Goal: Task Accomplishment & Management: Manage account settings

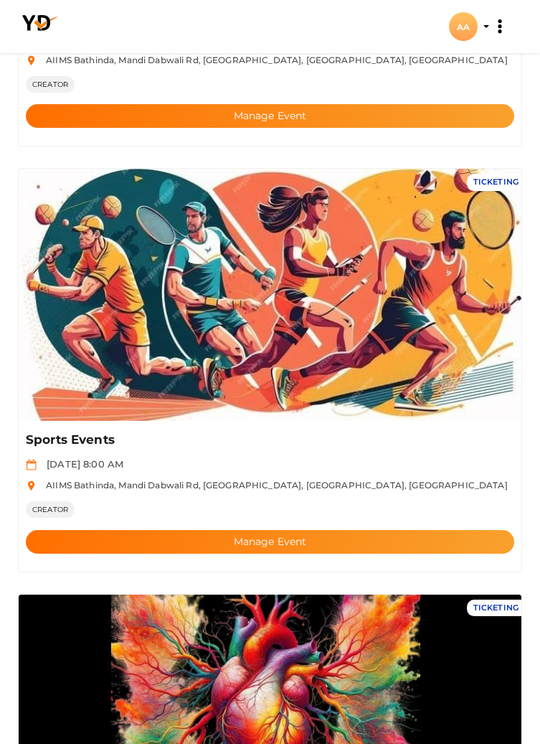
scroll to position [403, 0]
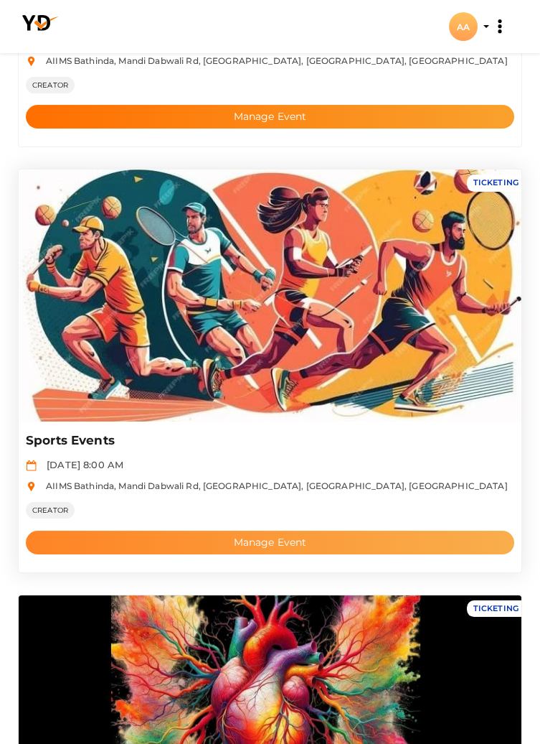
click at [401, 539] on button "Manage Event" at bounding box center [270, 542] width 489 height 24
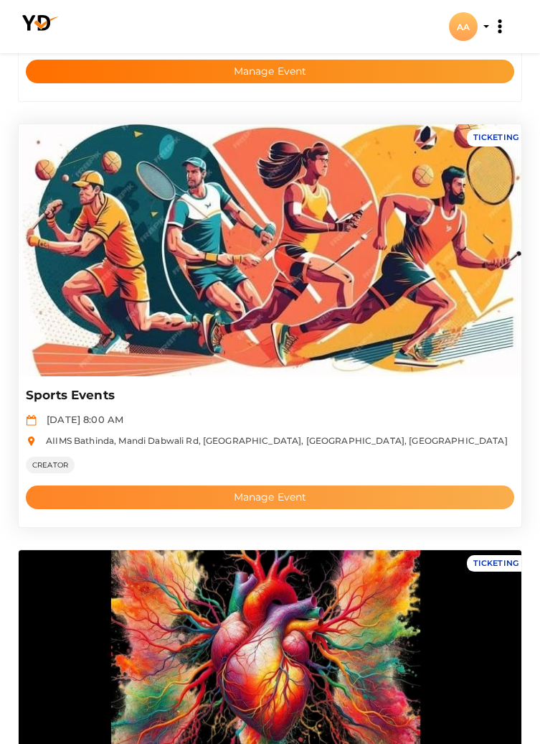
scroll to position [472, 0]
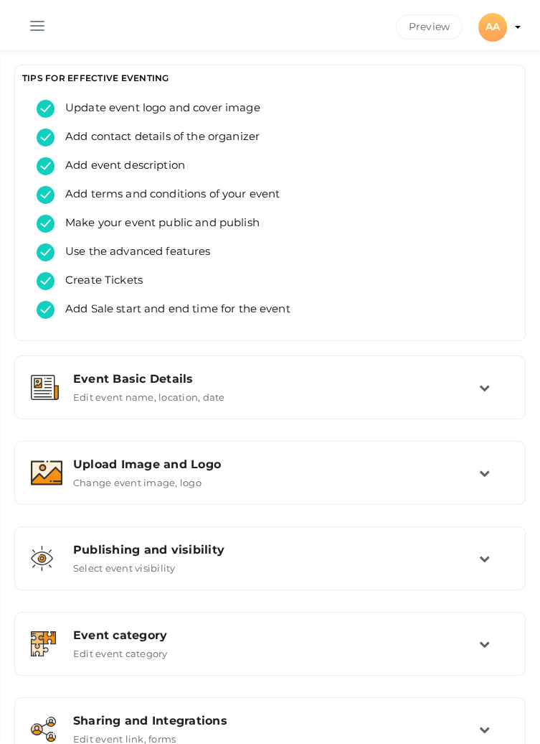
click at [26, 26] on button "button" at bounding box center [37, 22] width 37 height 37
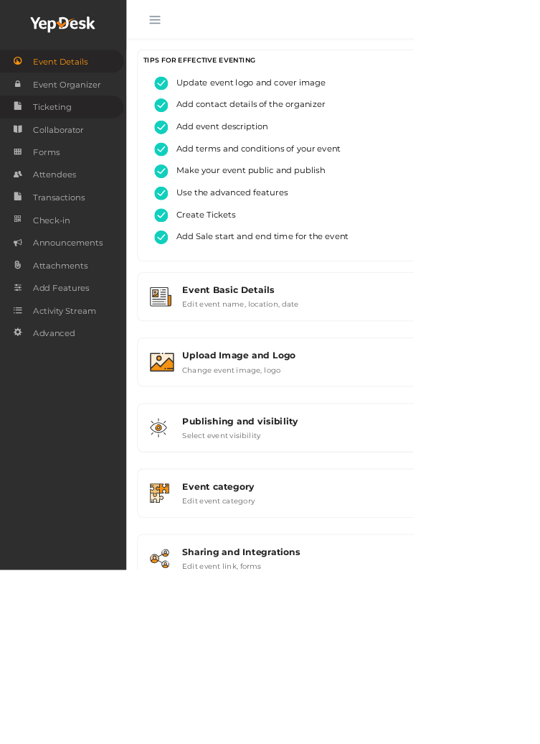
click at [59, 149] on span "Ticketing" at bounding box center [68, 140] width 50 height 29
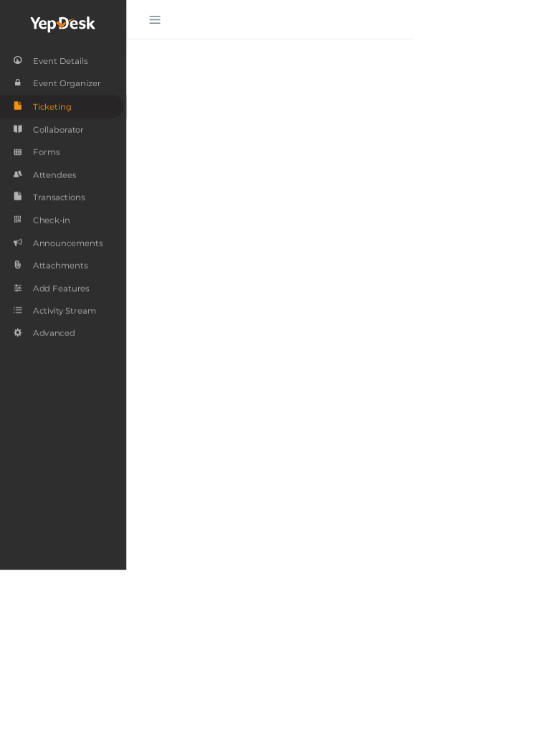
click at [198, 34] on button "button" at bounding box center [202, 22] width 37 height 37
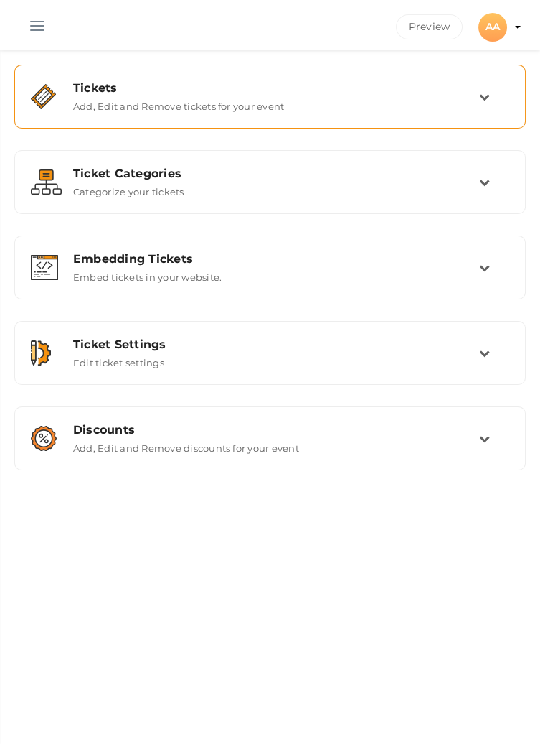
click at [498, 90] on td at bounding box center [494, 96] width 30 height 31
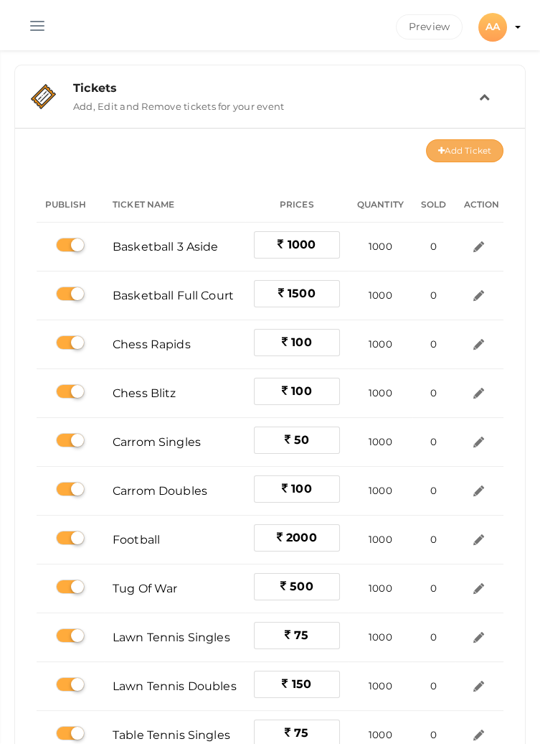
click at [472, 145] on button "Add Ticket" at bounding box center [465, 150] width 78 height 23
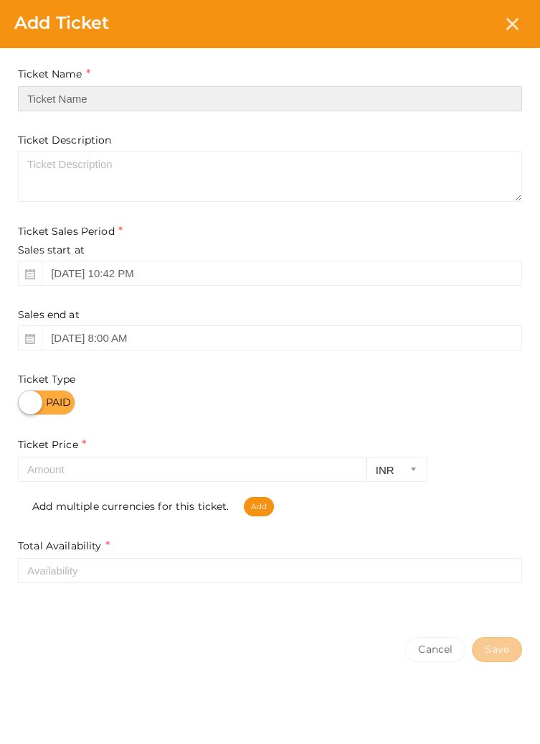
click at [411, 95] on input "text" at bounding box center [270, 98] width 505 height 25
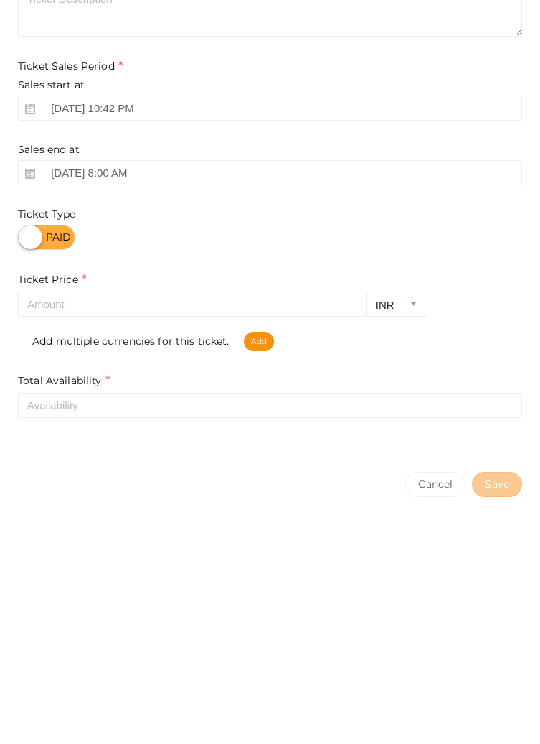
type input "Cricket (Leather + Tennis)"
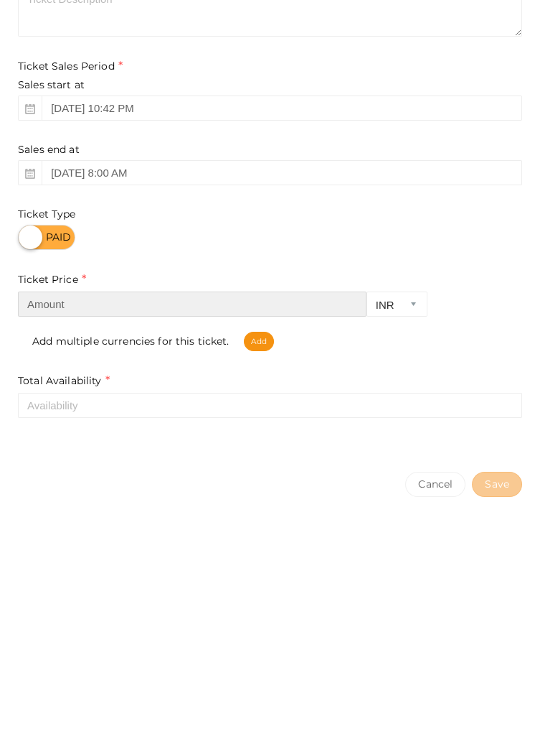
click at [276, 459] on input "number" at bounding box center [192, 468] width 349 height 25
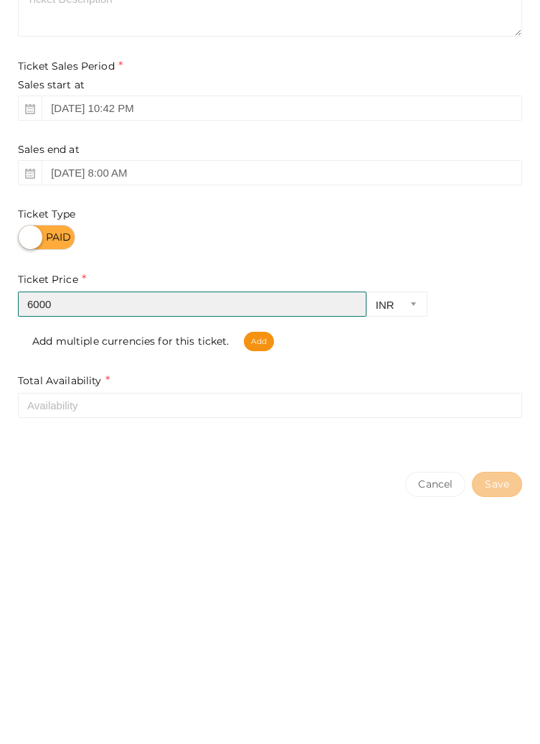
type input "6000"
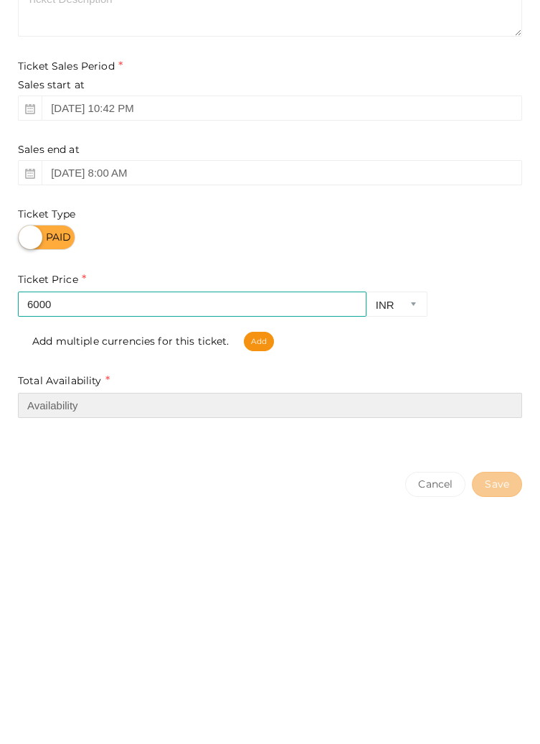
click at [408, 576] on input "number" at bounding box center [270, 570] width 505 height 25
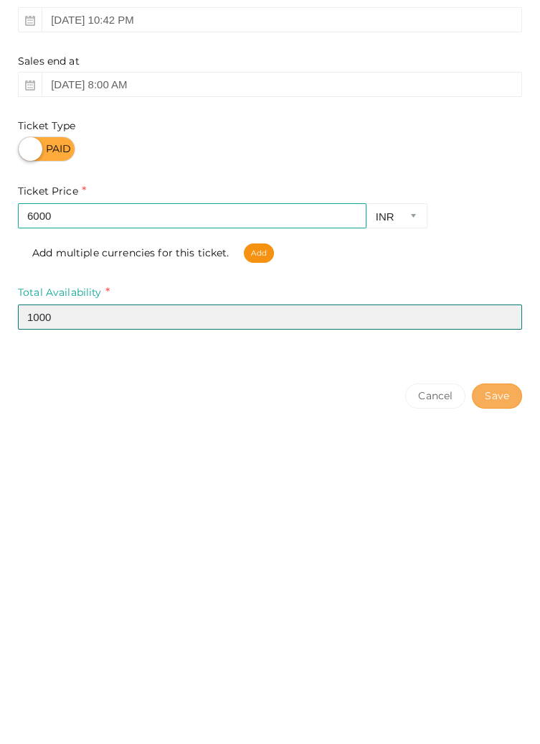
type input "1000"
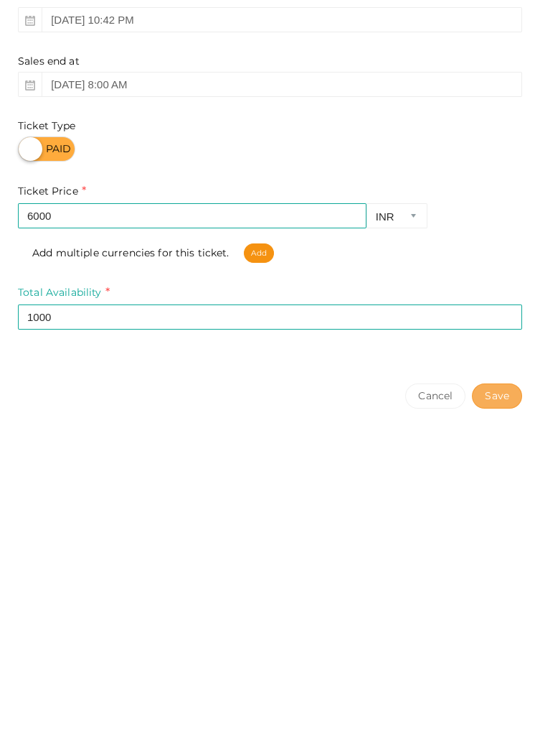
click at [505, 654] on button "Save" at bounding box center [497, 649] width 50 height 25
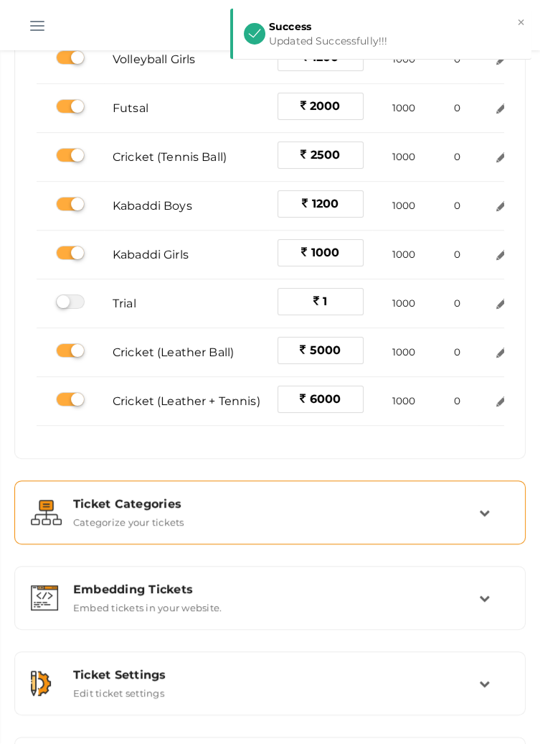
click at [494, 505] on td at bounding box center [494, 512] width 30 height 31
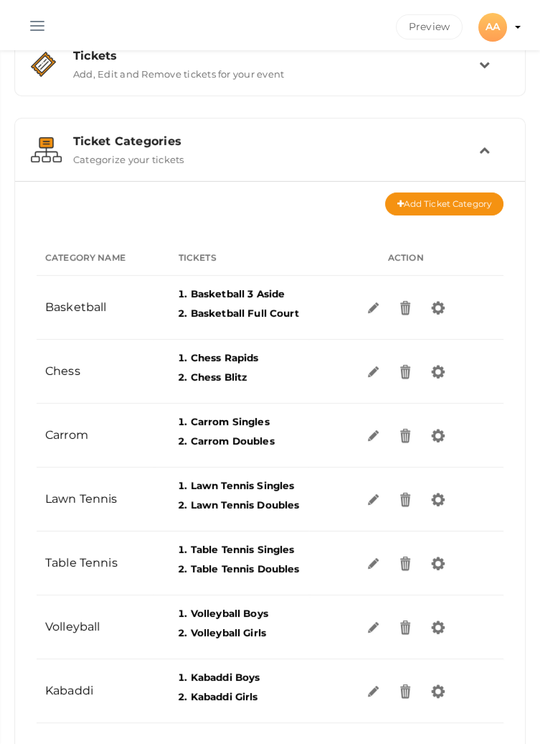
scroll to position [30, 0]
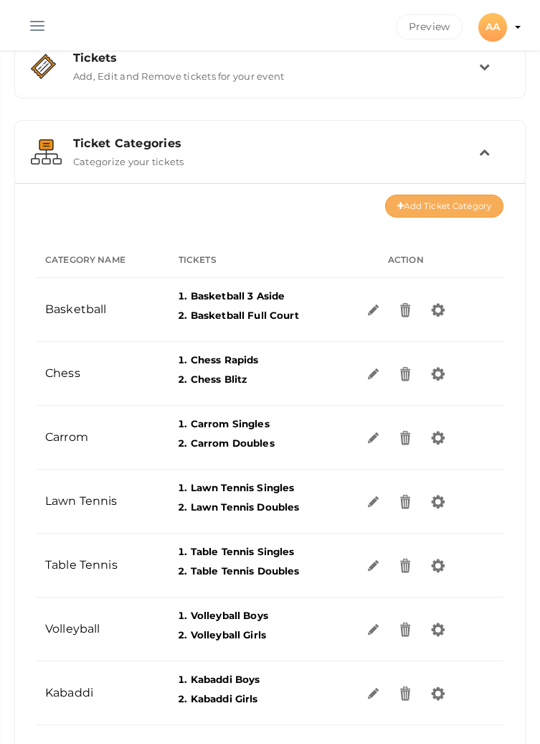
click at [464, 207] on button "Add Ticket Category" at bounding box center [444, 205] width 118 height 23
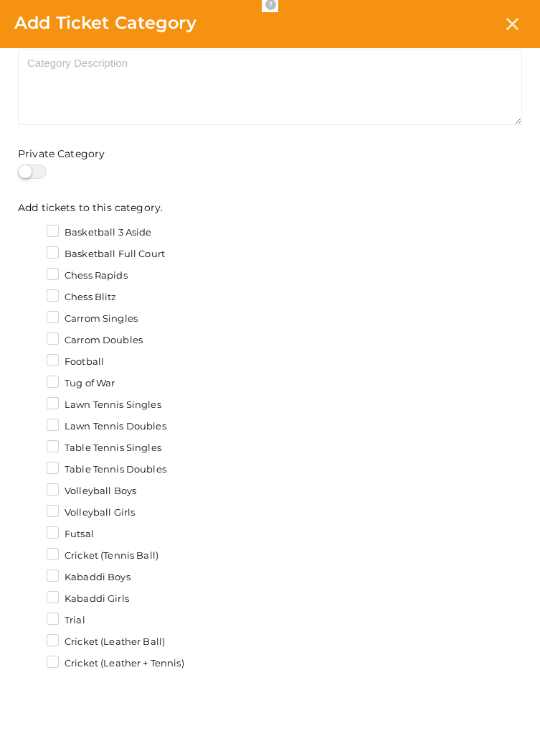
scroll to position [0, 0]
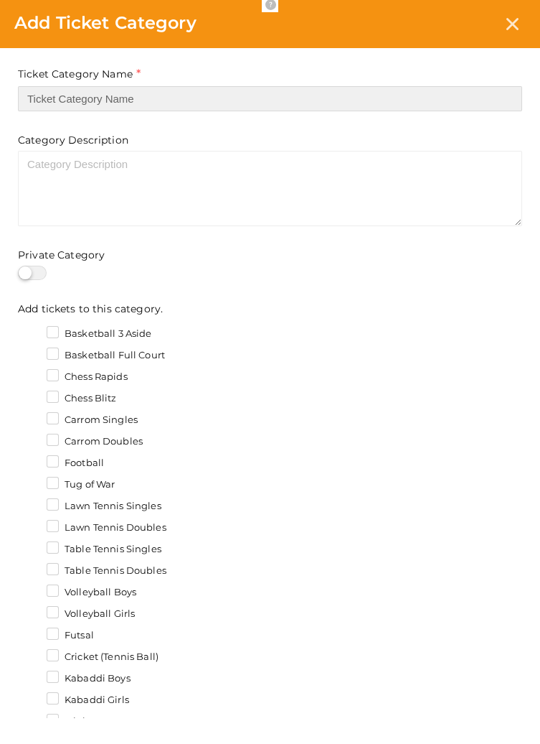
click at [429, 93] on input "text" at bounding box center [270, 98] width 505 height 25
type input "Cricket"
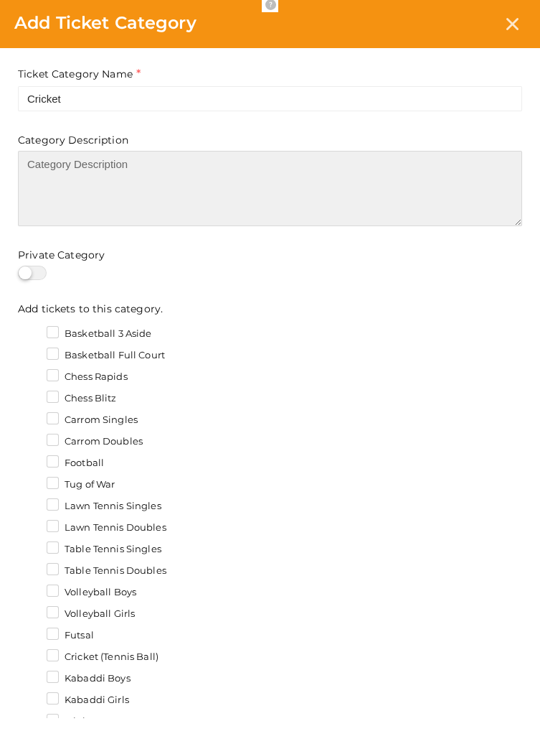
click at [438, 193] on textarea at bounding box center [270, 188] width 505 height 75
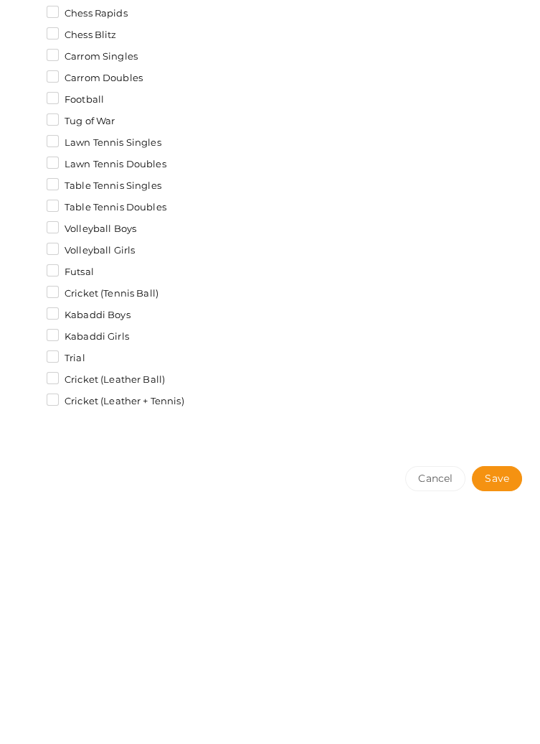
scroll to position [30, 0]
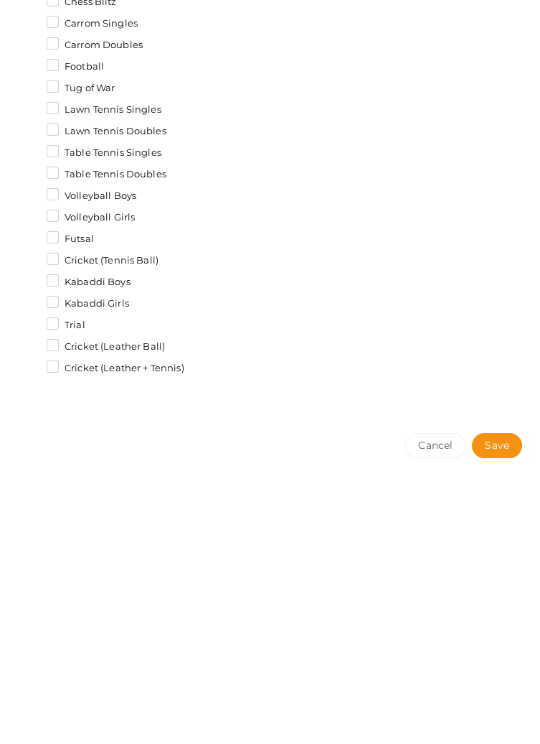
click at [184, 618] on label "Cricket (Leather + Tennis)" at bounding box center [116, 616] width 138 height 14
click at [32, 611] on input "Cricket (Leather + Tennis)" at bounding box center [32, 611] width 0 height 0
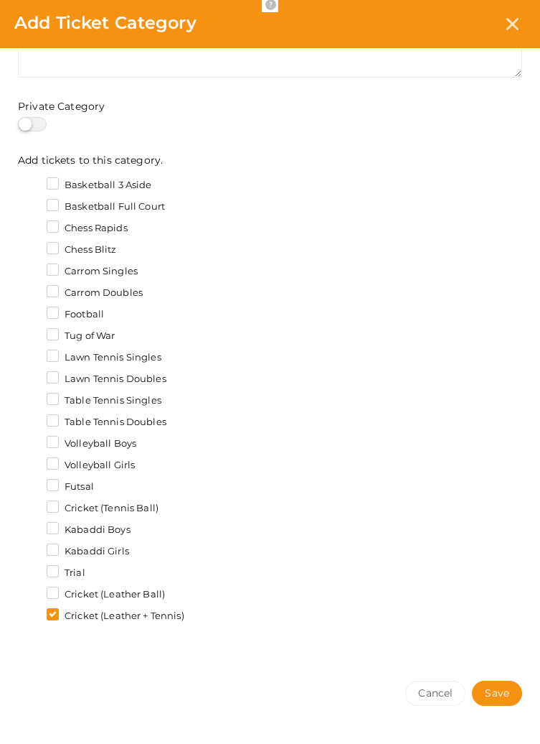
click at [155, 591] on label "Cricket (Leather Ball)" at bounding box center [106, 594] width 118 height 14
click at [32, 590] on input "Cricket (Leather Ball)" at bounding box center [32, 590] width 0 height 0
click at [159, 510] on label "Cricket (Tennis Ball)" at bounding box center [103, 508] width 112 height 14
click at [32, 504] on input "Cricket (Tennis Ball)" at bounding box center [32, 504] width 0 height 0
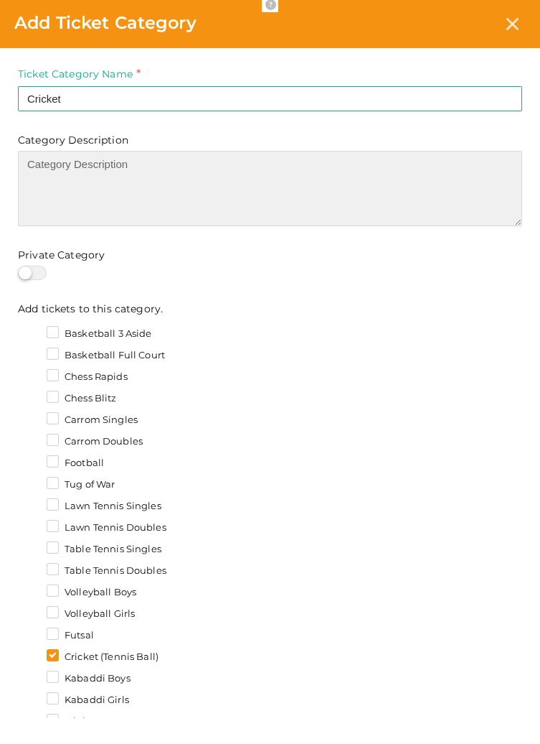
click at [408, 168] on textarea at bounding box center [270, 188] width 505 height 75
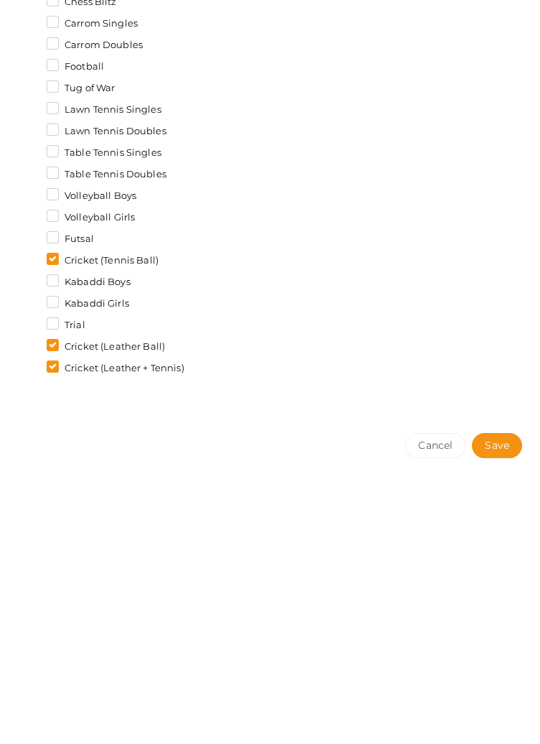
scroll to position [30, 0]
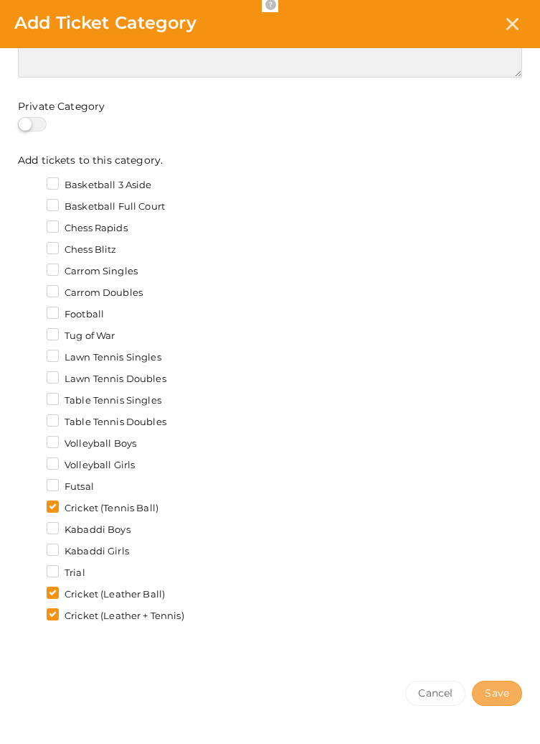
type textarea "🏏🏆🥇"
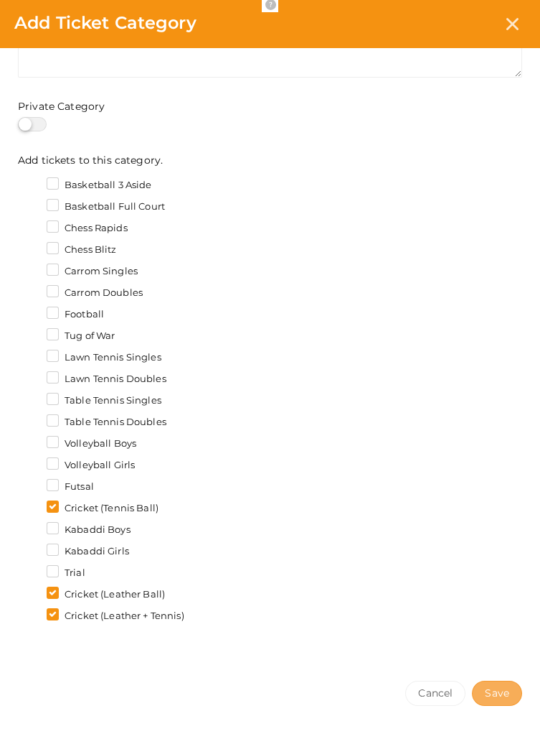
click at [503, 696] on span "Save" at bounding box center [497, 692] width 24 height 15
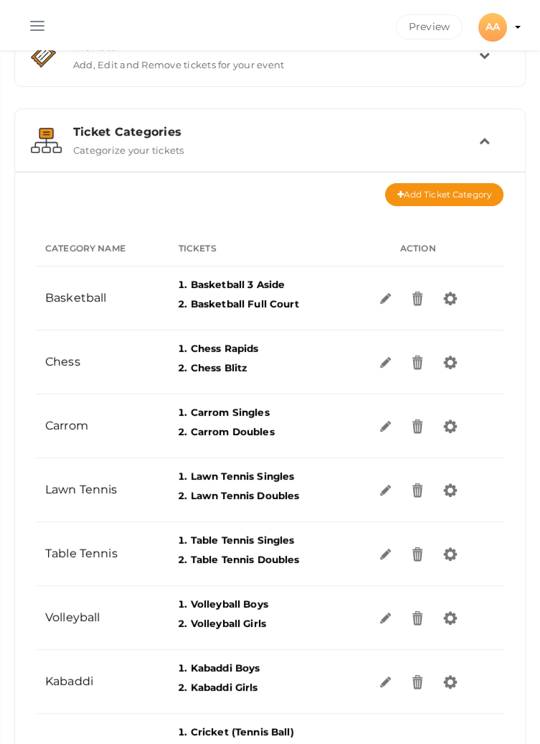
scroll to position [0, 0]
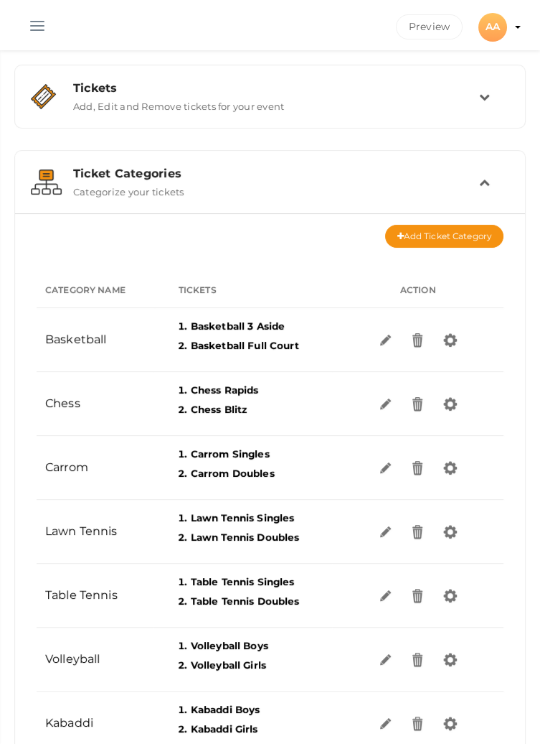
click at [480, 202] on div "Ticket Categories Categorize your tickets" at bounding box center [270, 182] width 496 height 48
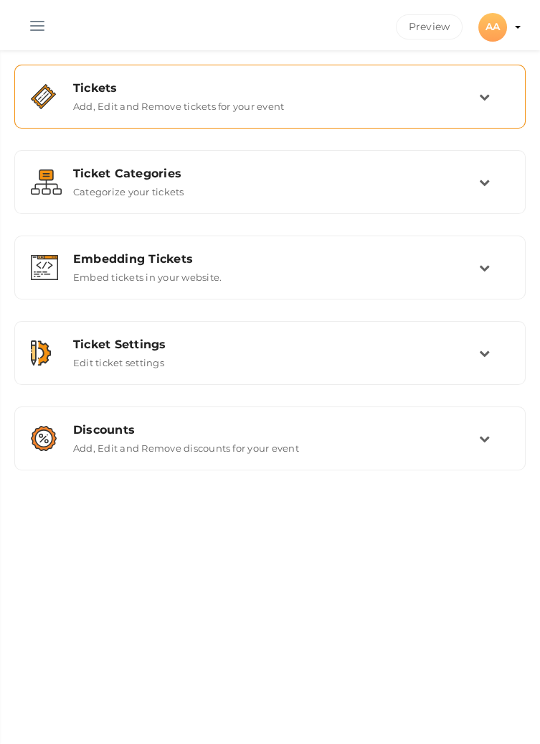
click at [491, 98] on td at bounding box center [494, 96] width 30 height 31
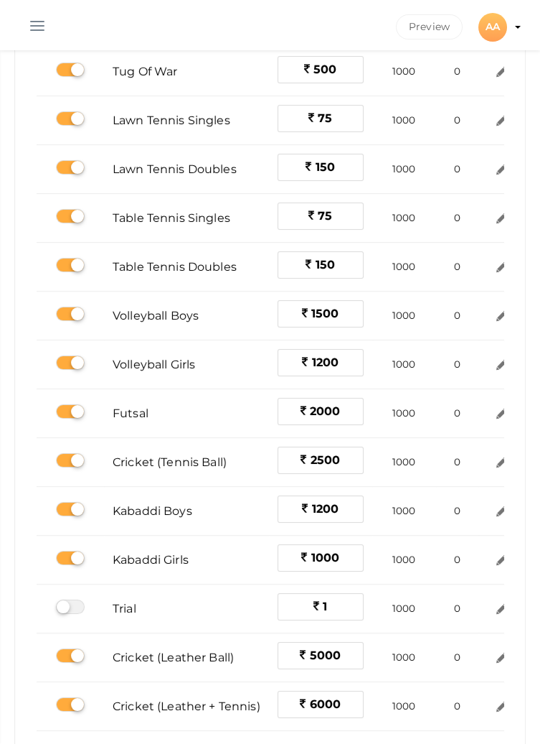
scroll to position [516, 0]
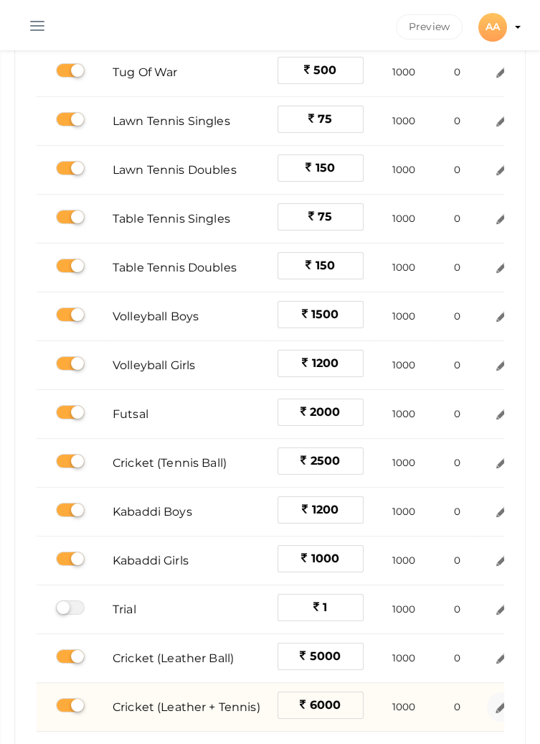
click at [500, 705] on img at bounding box center [502, 706] width 17 height 17
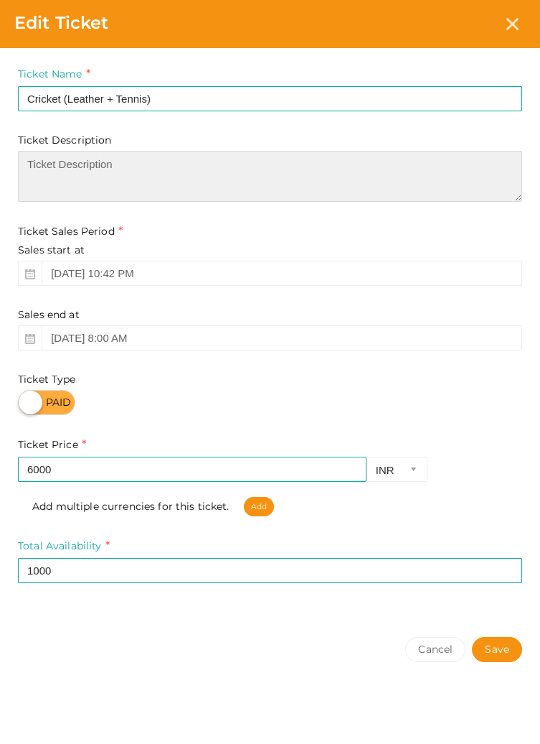
click at [469, 161] on textarea at bounding box center [270, 176] width 505 height 51
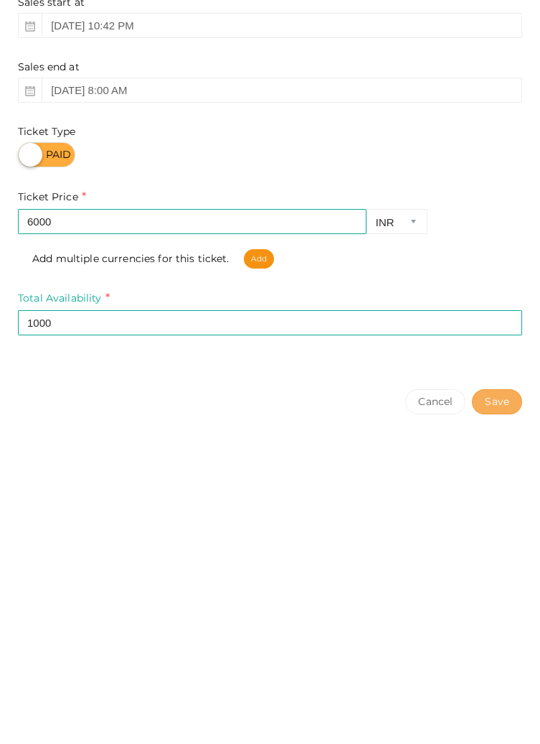
type textarea "🏏🏆🥇"
click at [497, 655] on button "Save" at bounding box center [497, 649] width 50 height 25
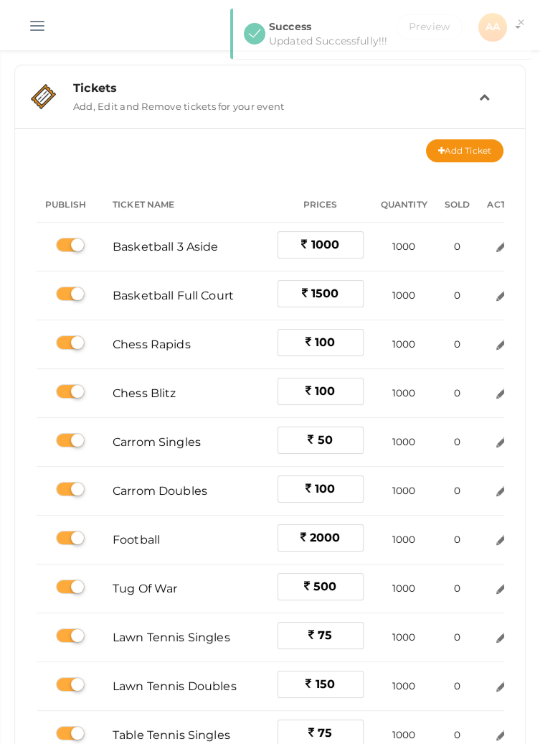
click at [474, 107] on div "Tickets Add, Edit and Remove tickets for your event" at bounding box center [270, 96] width 417 height 31
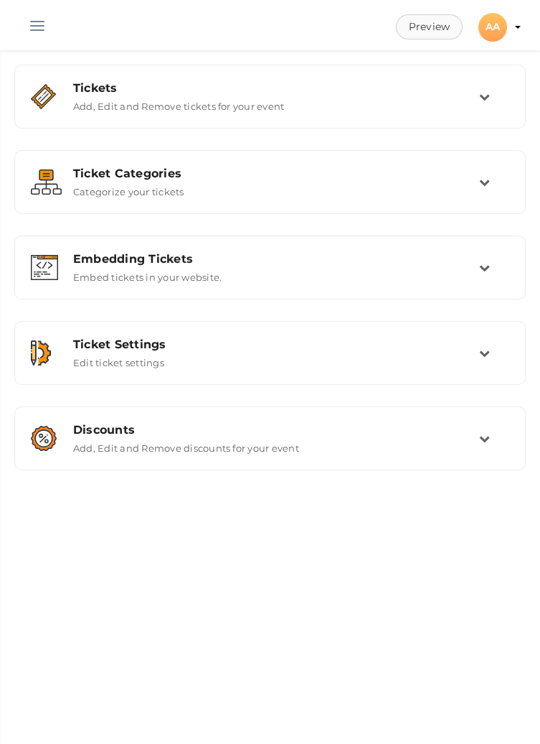
click at [428, 28] on button "Preview" at bounding box center [429, 26] width 67 height 25
click at [29, 20] on button "button" at bounding box center [37, 22] width 37 height 37
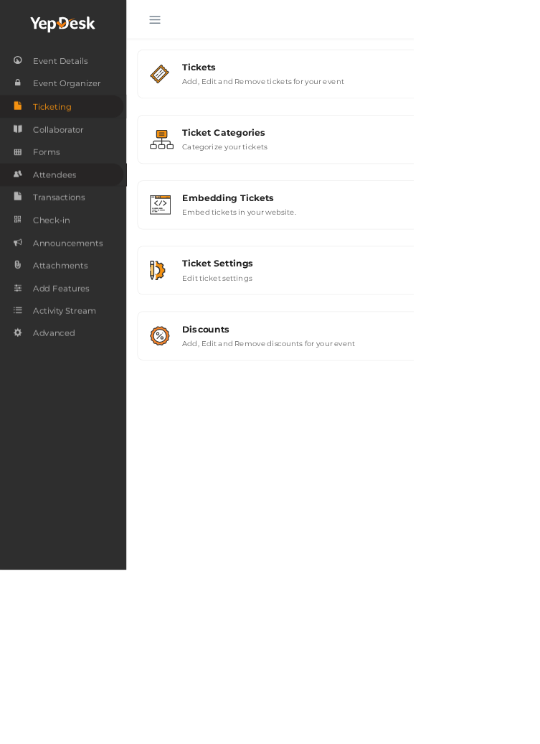
click at [65, 230] on span "Attendees" at bounding box center [71, 228] width 56 height 29
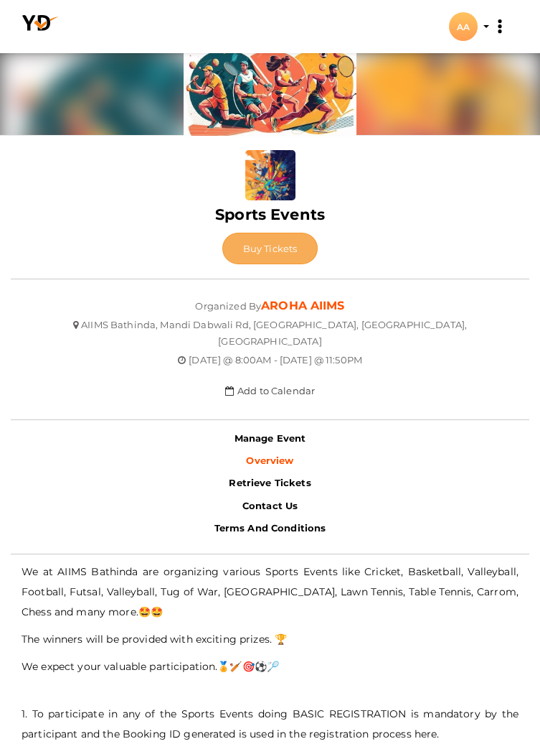
click at [283, 247] on span "Buy Tickets" at bounding box center [270, 248] width 55 height 11
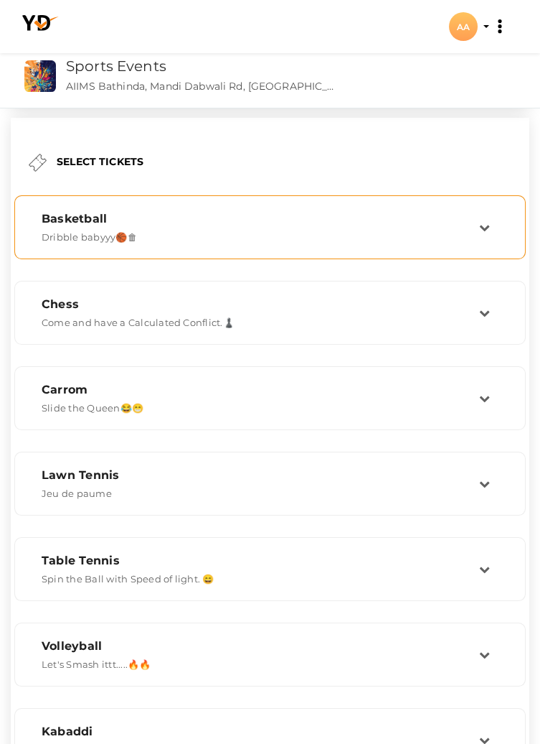
click at [492, 221] on td at bounding box center [494, 227] width 30 height 31
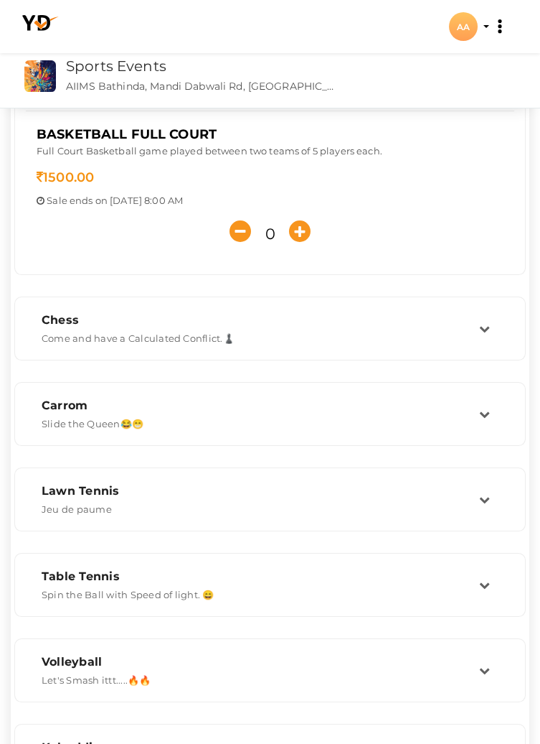
scroll to position [337, 0]
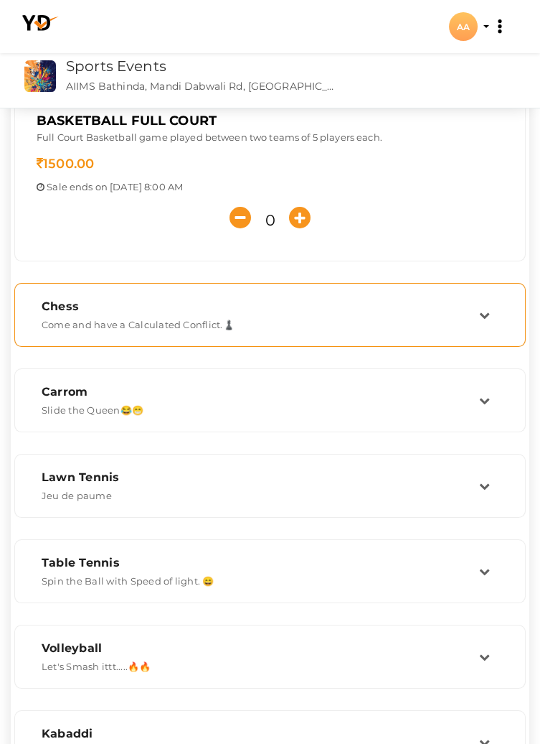
click at [487, 322] on td at bounding box center [494, 314] width 30 height 31
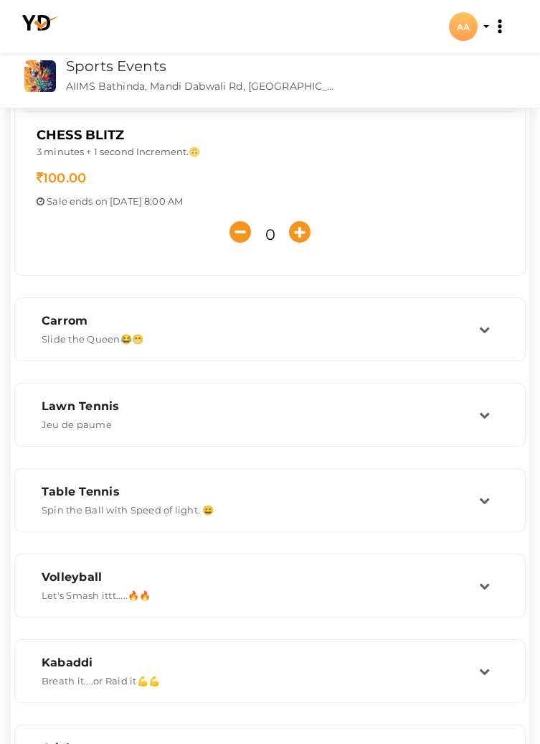
scroll to position [426, 0]
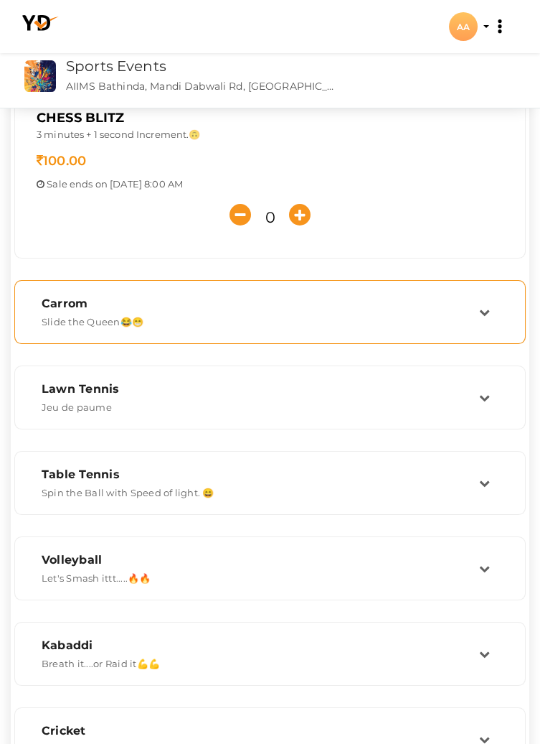
click at [506, 309] on td at bounding box center [494, 311] width 30 height 31
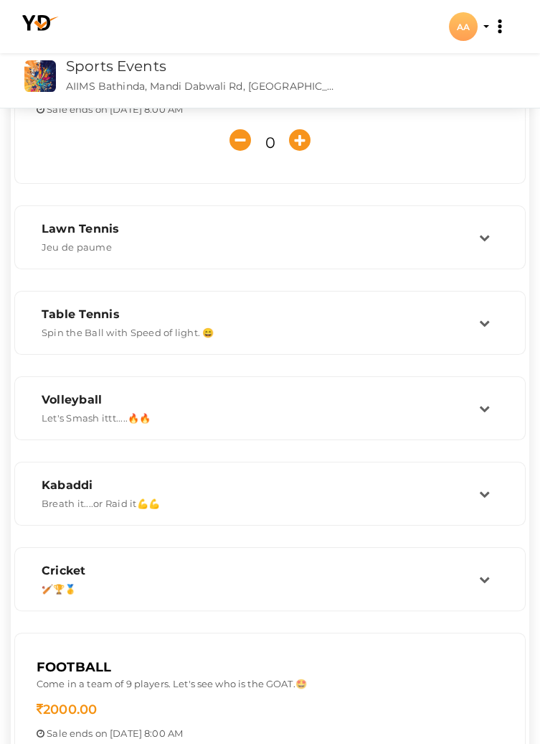
scroll to position [590, 0]
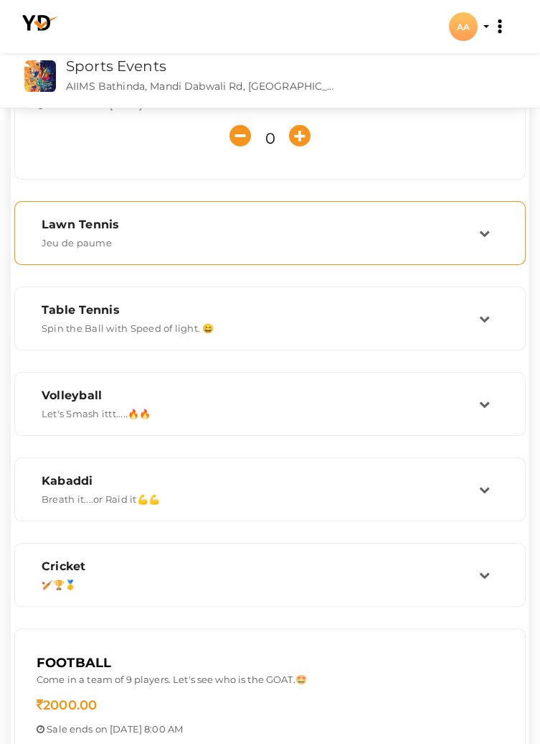
click at [496, 237] on td at bounding box center [494, 232] width 30 height 31
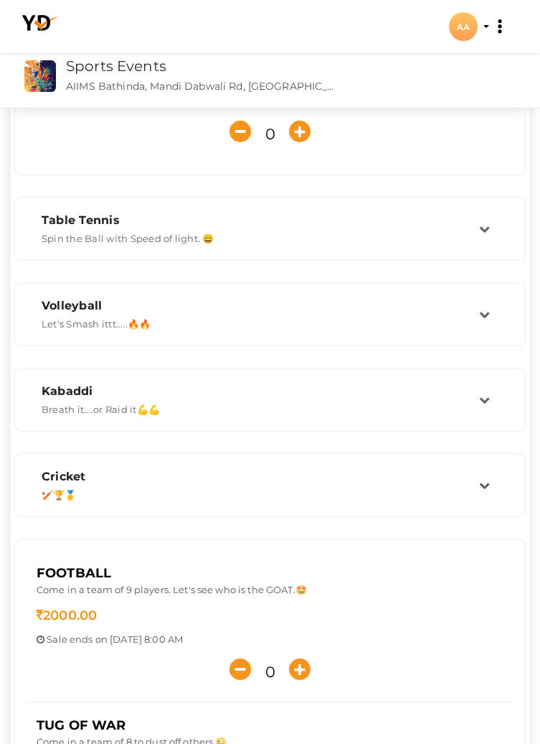
scroll to position [679, 0]
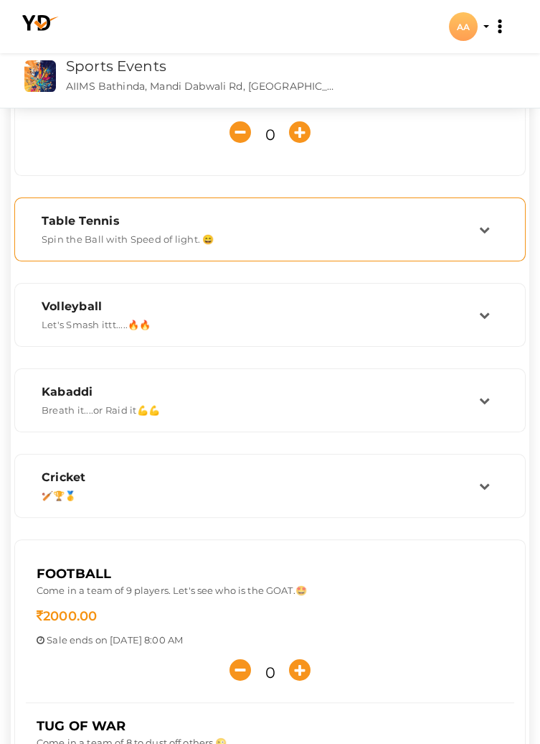
click at [497, 228] on td at bounding box center [494, 229] width 30 height 31
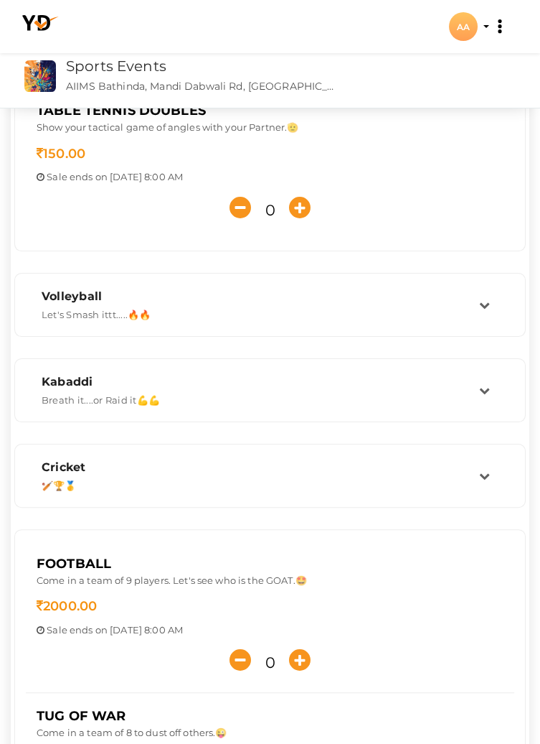
scroll to position [690, 0]
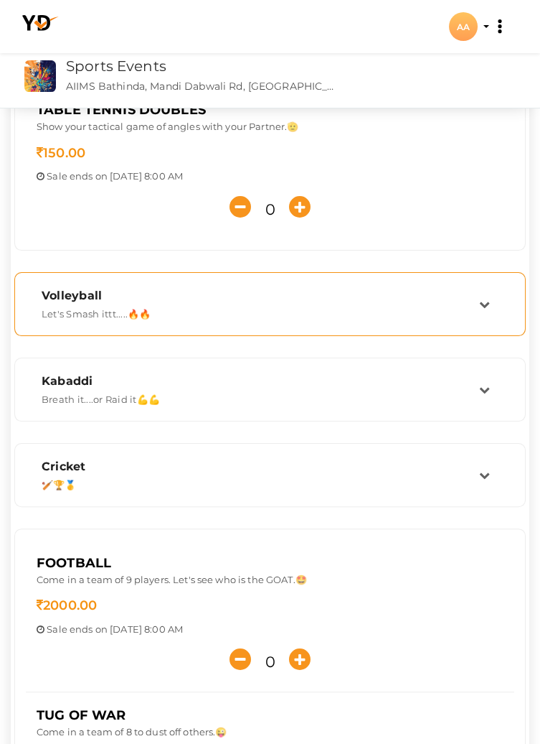
click at [499, 309] on td at bounding box center [494, 304] width 30 height 31
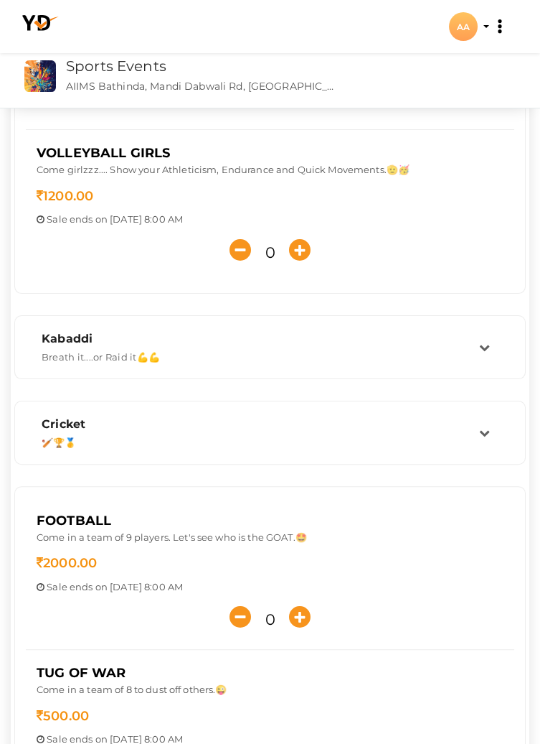
scroll to position [733, 0]
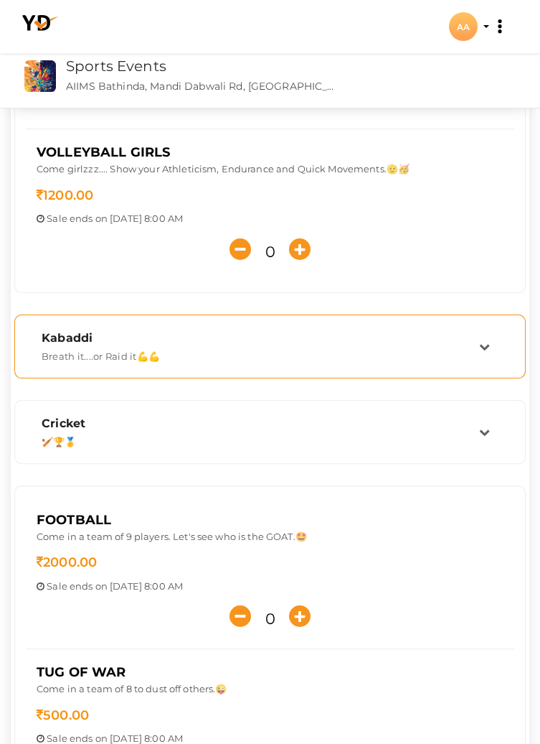
click at [484, 350] on icon at bounding box center [484, 346] width 11 height 11
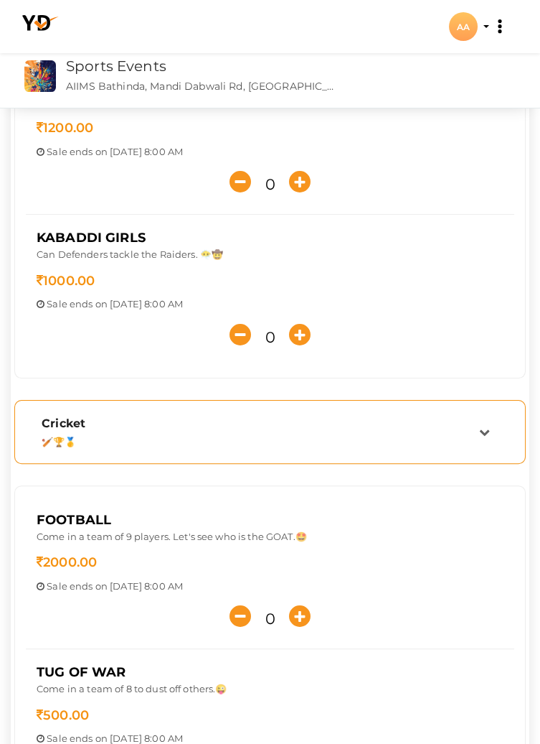
click at [499, 428] on td at bounding box center [494, 431] width 30 height 31
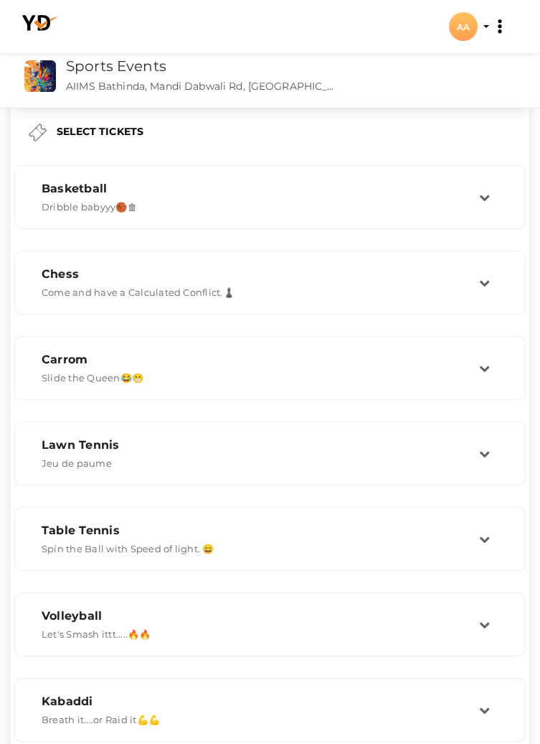
scroll to position [0, 0]
